Goal: Communication & Community: Answer question/provide support

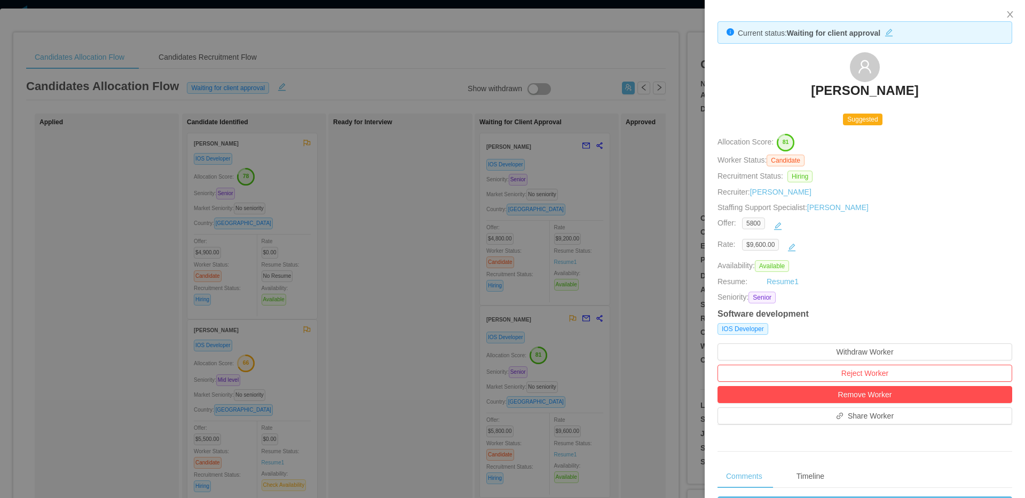
click at [173, 102] on div at bounding box center [512, 249] width 1025 height 498
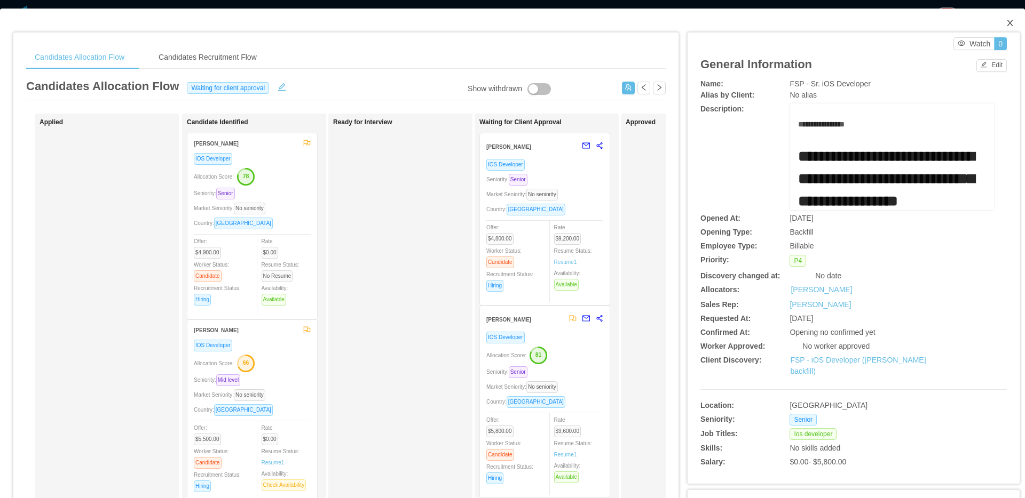
click at [1006, 22] on icon "icon: close" at bounding box center [1010, 23] width 9 height 9
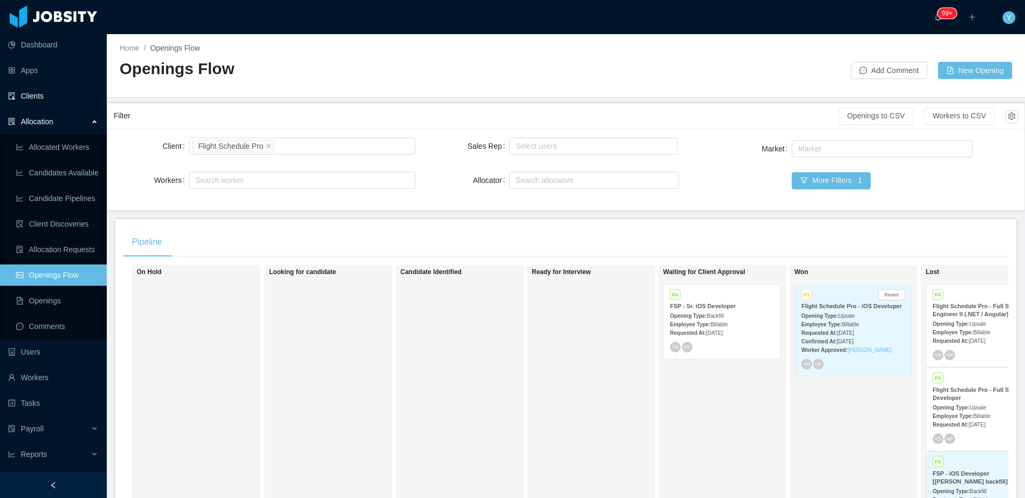
click at [45, 92] on link "Clients" at bounding box center [53, 95] width 90 height 21
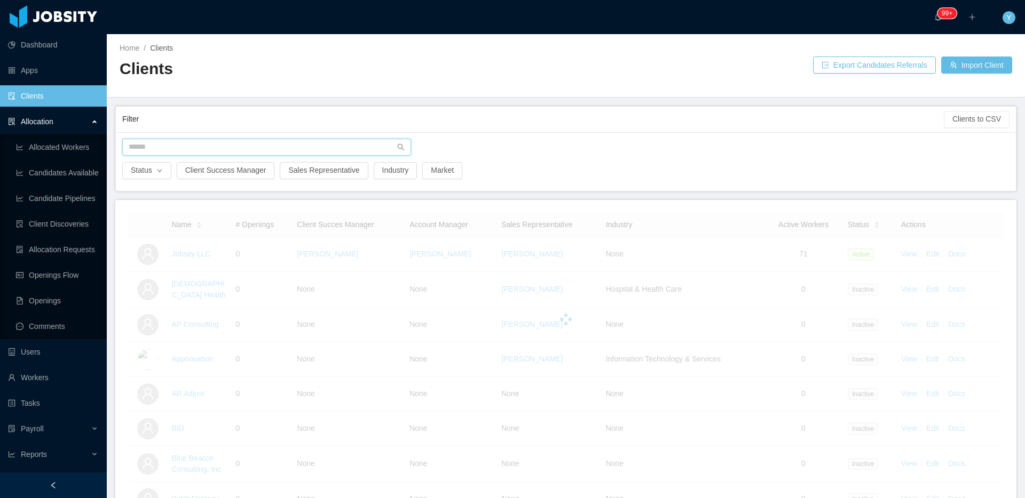
click at [178, 139] on input "text" at bounding box center [266, 147] width 289 height 17
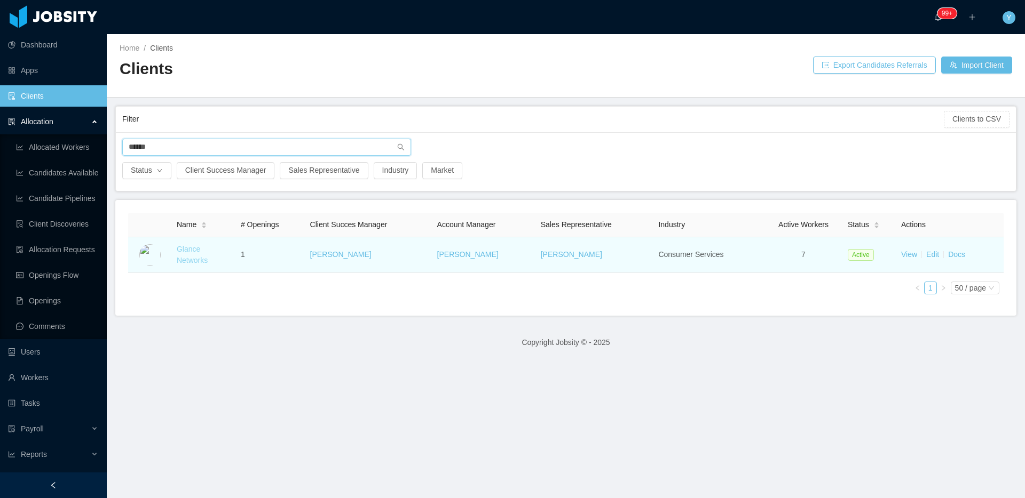
type input "******"
click at [185, 251] on link "Glance Networks" at bounding box center [192, 255] width 31 height 20
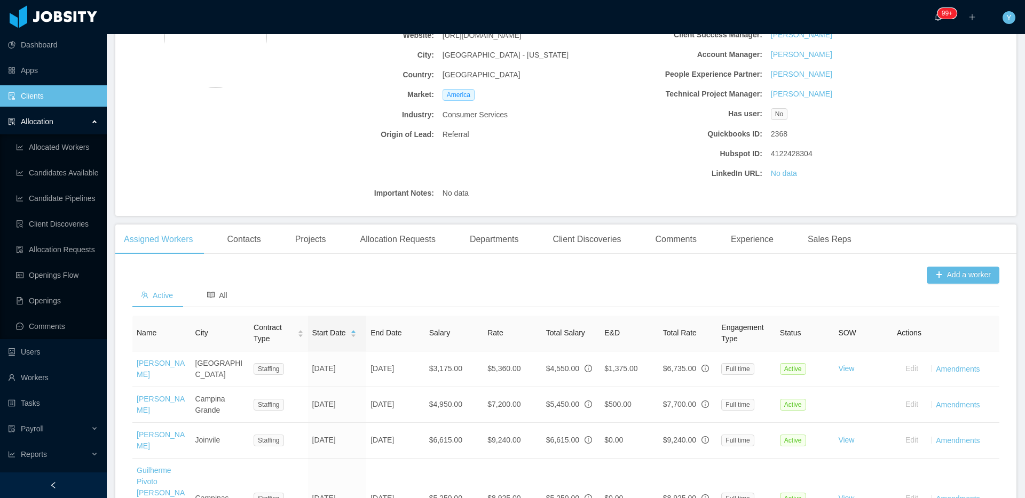
scroll to position [349, 0]
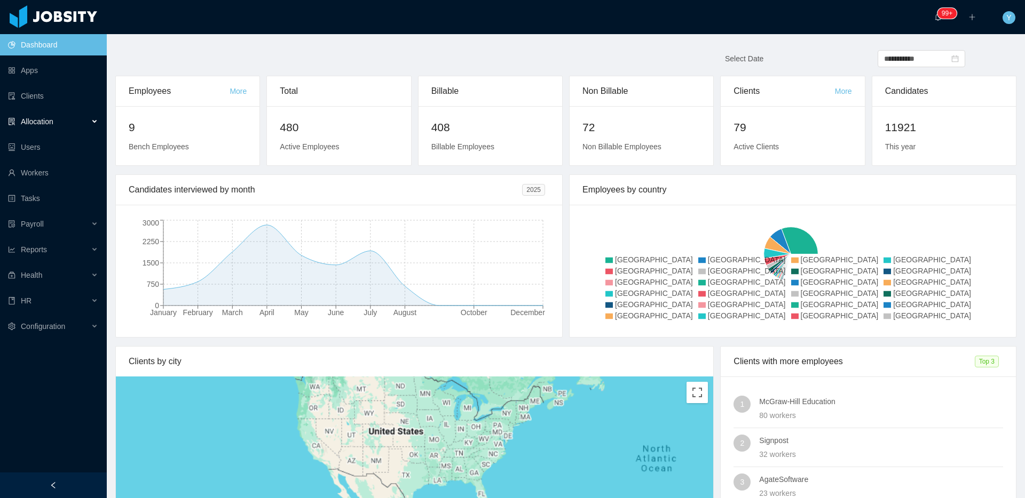
click at [66, 126] on div "Allocation" at bounding box center [53, 121] width 107 height 21
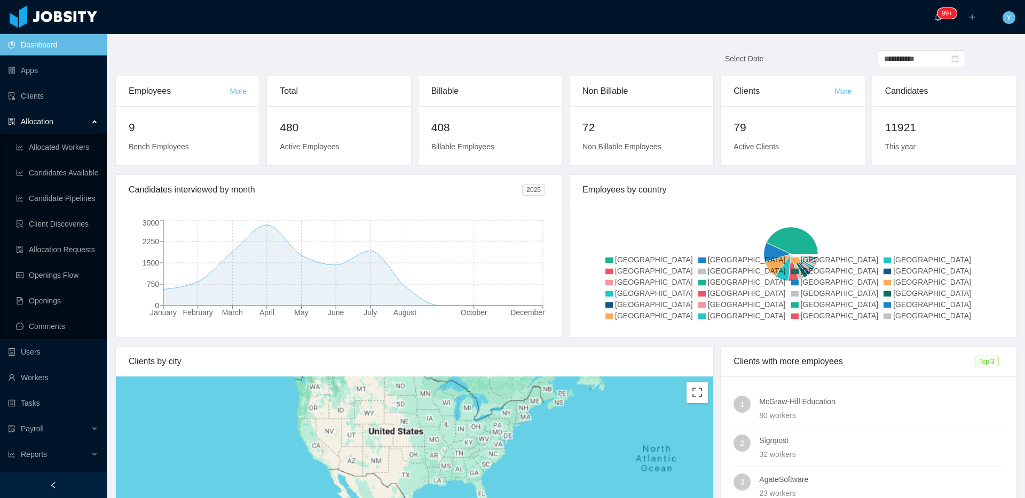
click at [51, 261] on ul "Allocated Workers Candidates Available Candidate Pipelines Client Discoveries A…" at bounding box center [53, 236] width 107 height 205
click at [73, 262] on ul "Allocated Workers Candidates Available Candidate Pipelines Client Discoveries A…" at bounding box center [53, 236] width 107 height 205
click at [66, 271] on link "Openings Flow" at bounding box center [57, 275] width 82 height 21
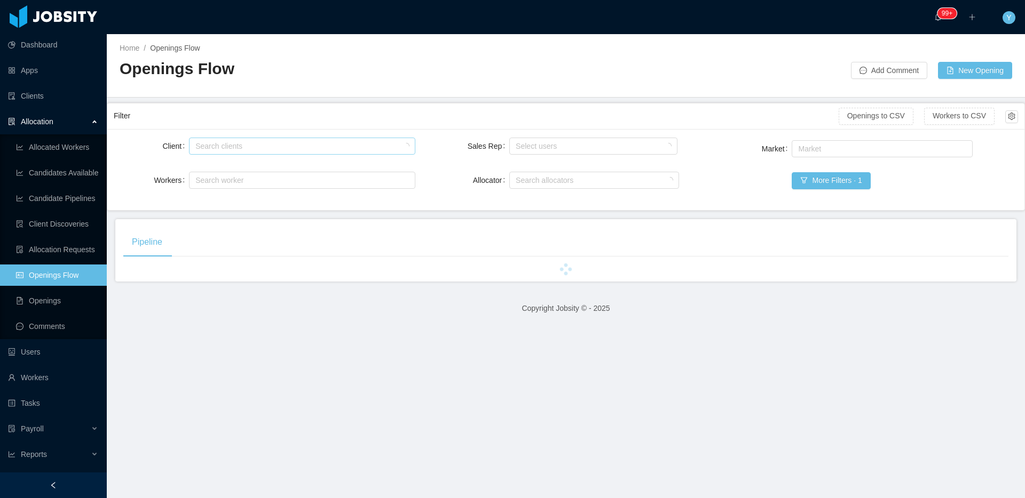
click at [229, 147] on div "Search clients" at bounding box center [299, 146] width 208 height 11
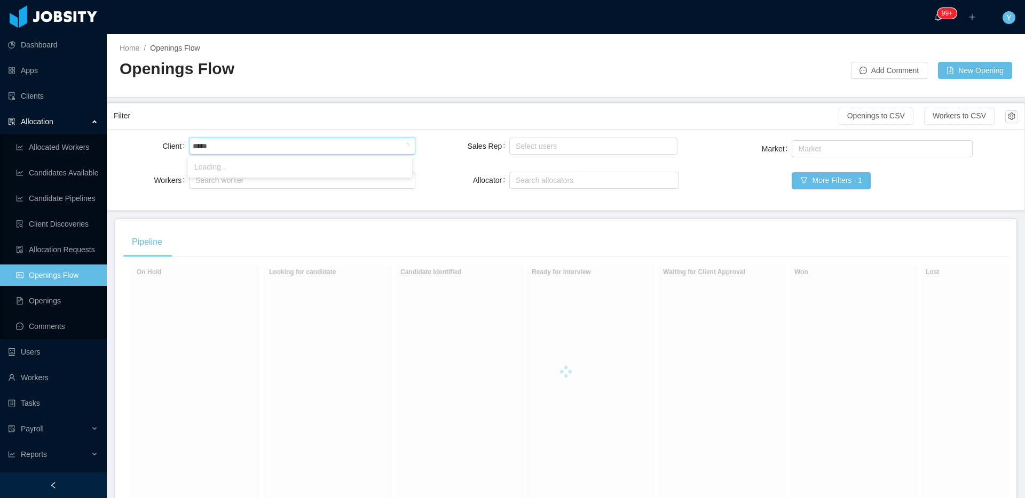
type input "******"
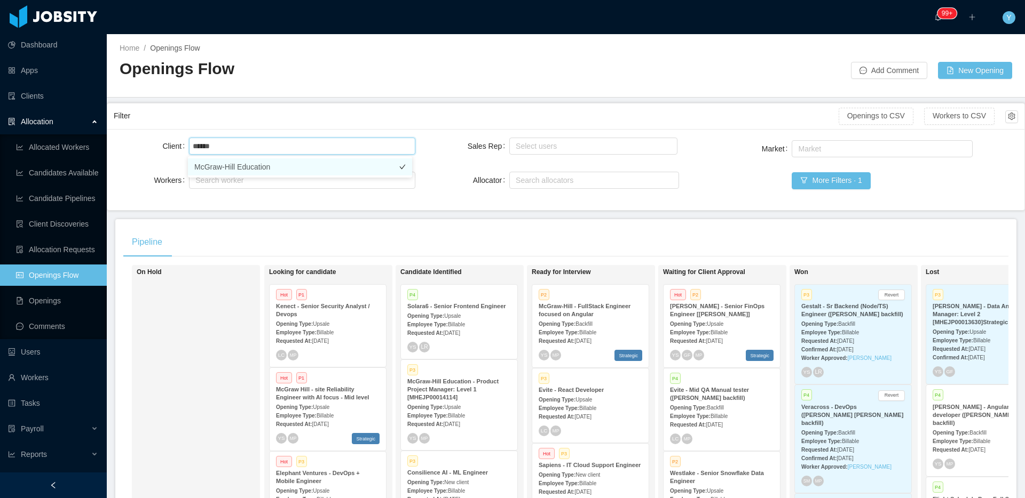
click at [294, 174] on li "McGraw-Hill Education" at bounding box center [300, 167] width 224 height 17
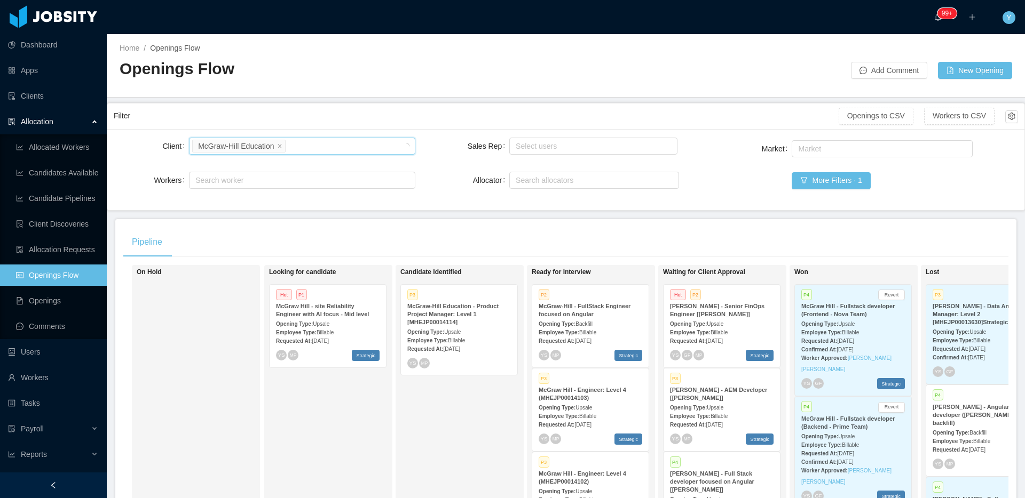
click at [543, 235] on div "Pipeline" at bounding box center [565, 242] width 885 height 30
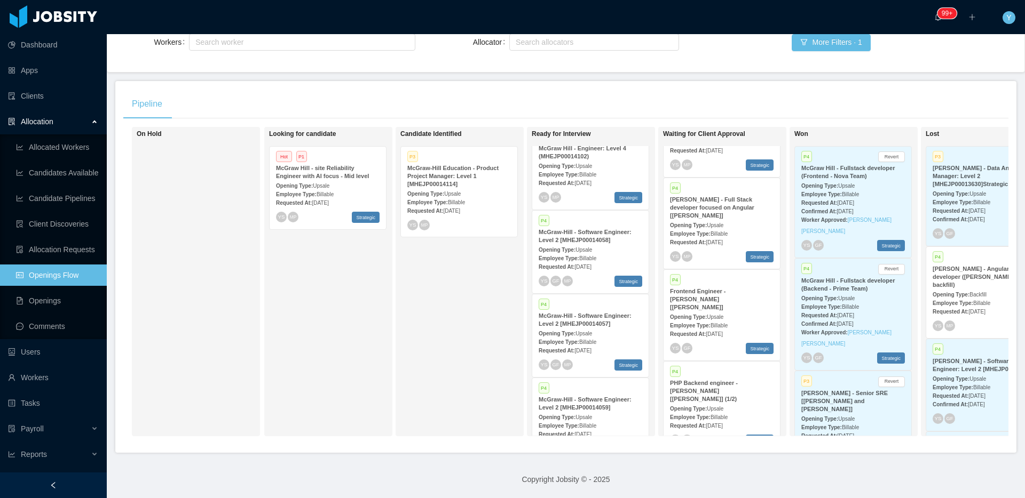
scroll to position [178, 0]
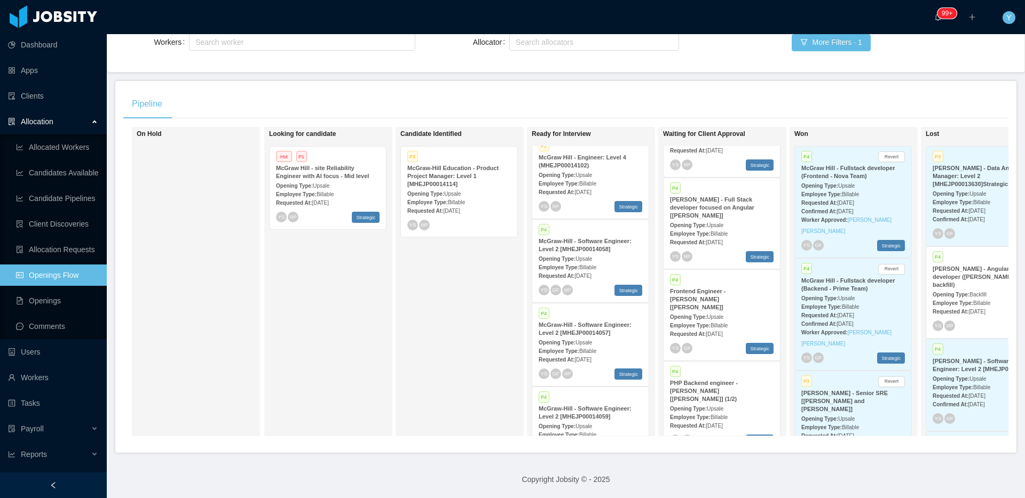
click at [600, 193] on div "P3 McGraw Hill - Engineer: Level 4 (MHEJP00014102) Opening Type: Upsale Employe…" at bounding box center [590, 177] width 116 height 83
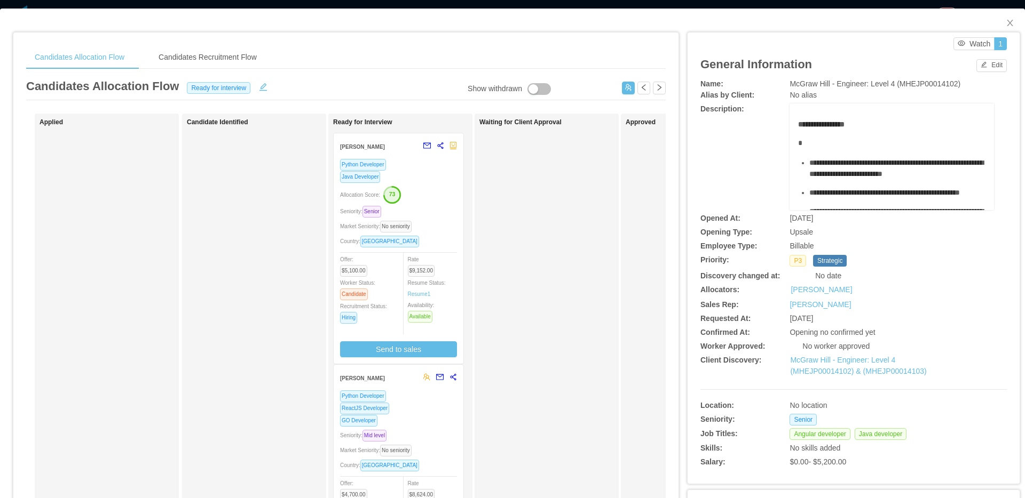
click at [453, 197] on div "Allocation Score: 73" at bounding box center [398, 194] width 117 height 17
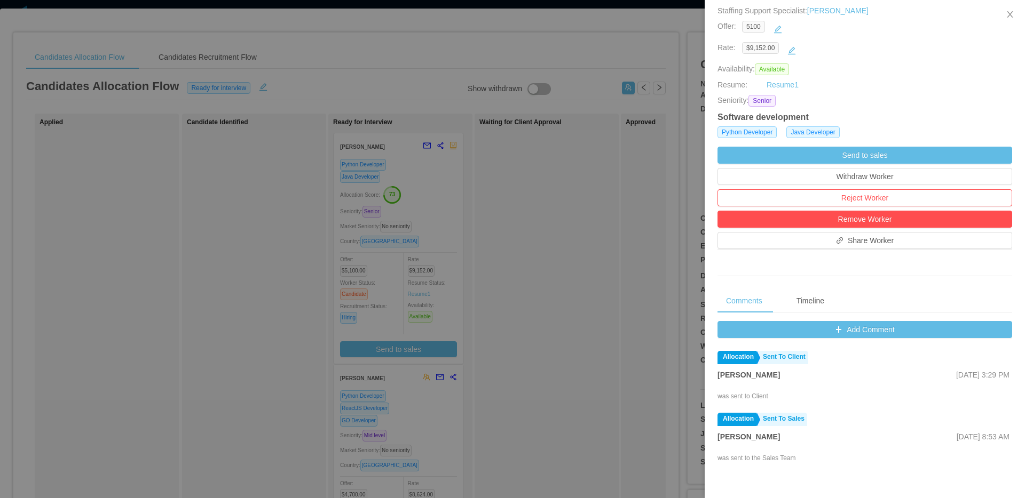
scroll to position [292, 0]
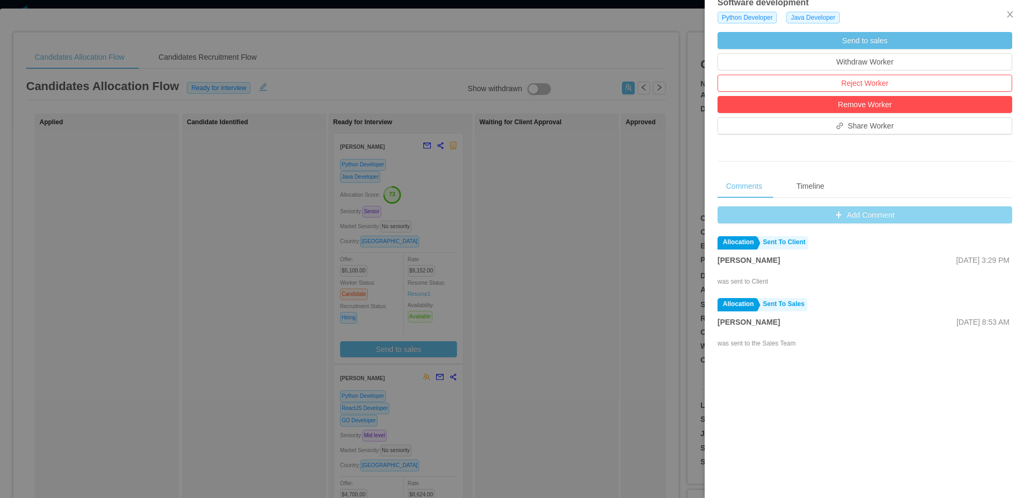
click at [881, 211] on button "Add Comment" at bounding box center [864, 215] width 295 height 17
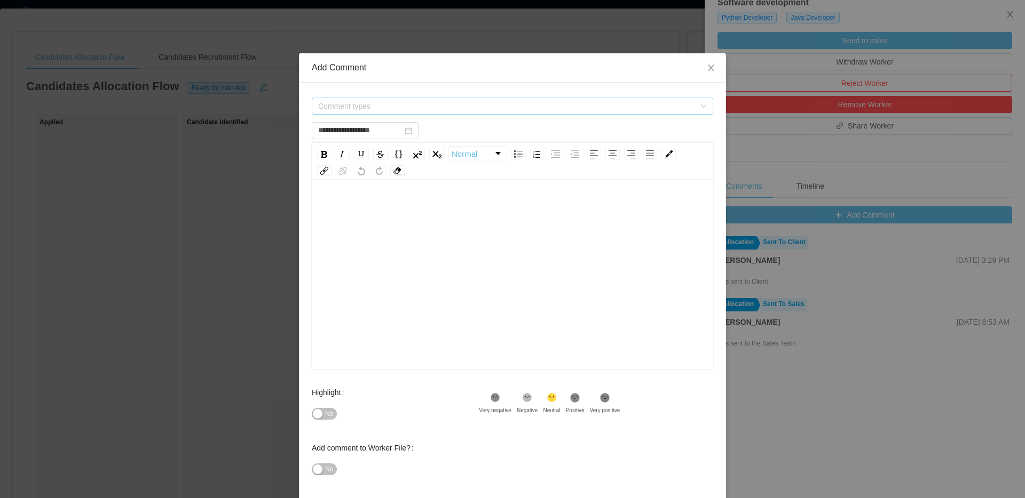
click at [598, 108] on span "Comment types" at bounding box center [506, 106] width 377 height 11
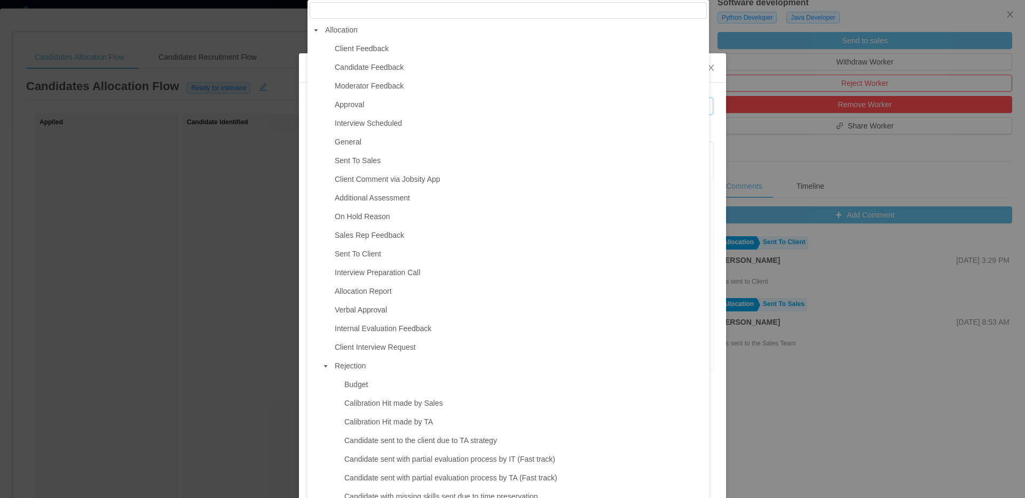
click at [402, 49] on span "Client Feedback" at bounding box center [519, 49] width 375 height 14
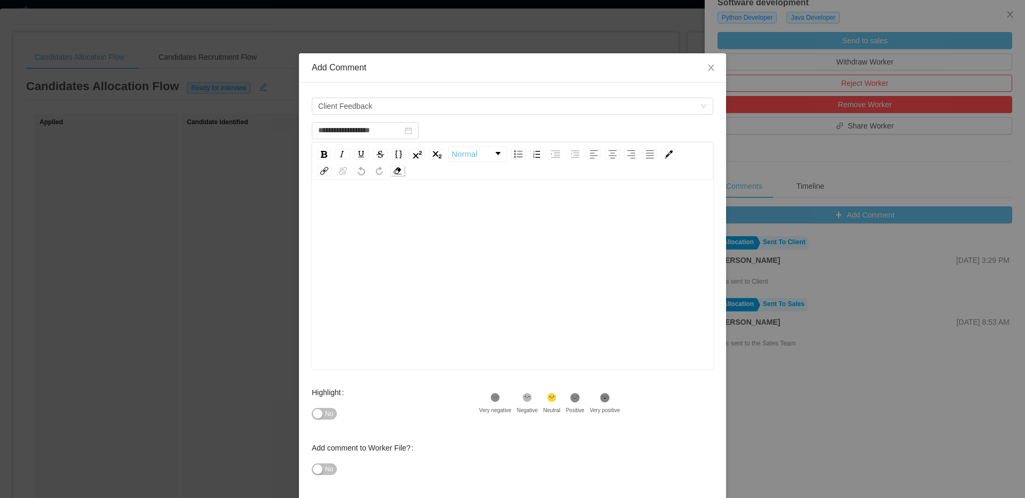
click at [393, 174] on img "rdw-remove-control" at bounding box center [397, 171] width 8 height 8
click at [392, 212] on div "rdw-editor" at bounding box center [512, 208] width 385 height 21
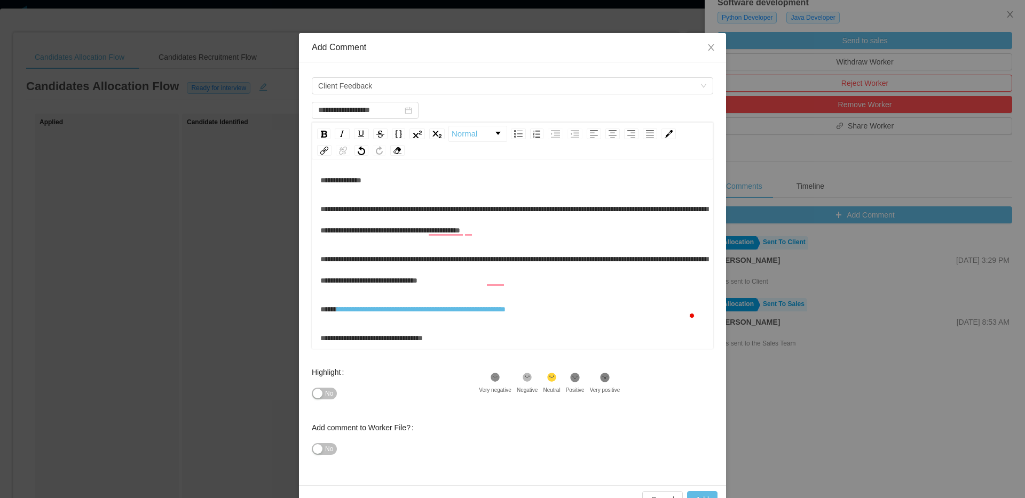
scroll to position [49, 0]
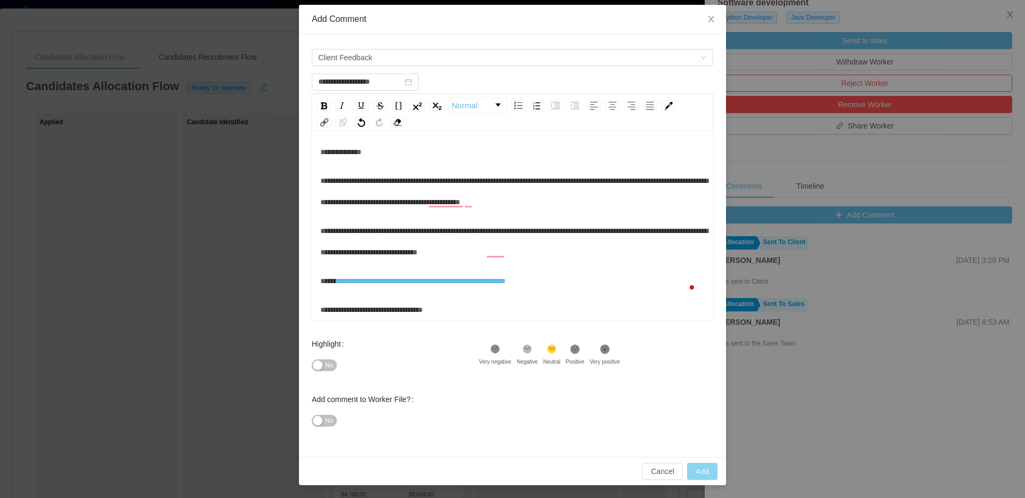
type input "**********"
click at [697, 477] on button "Add" at bounding box center [702, 471] width 30 height 17
